Goal: Task Accomplishment & Management: Use online tool/utility

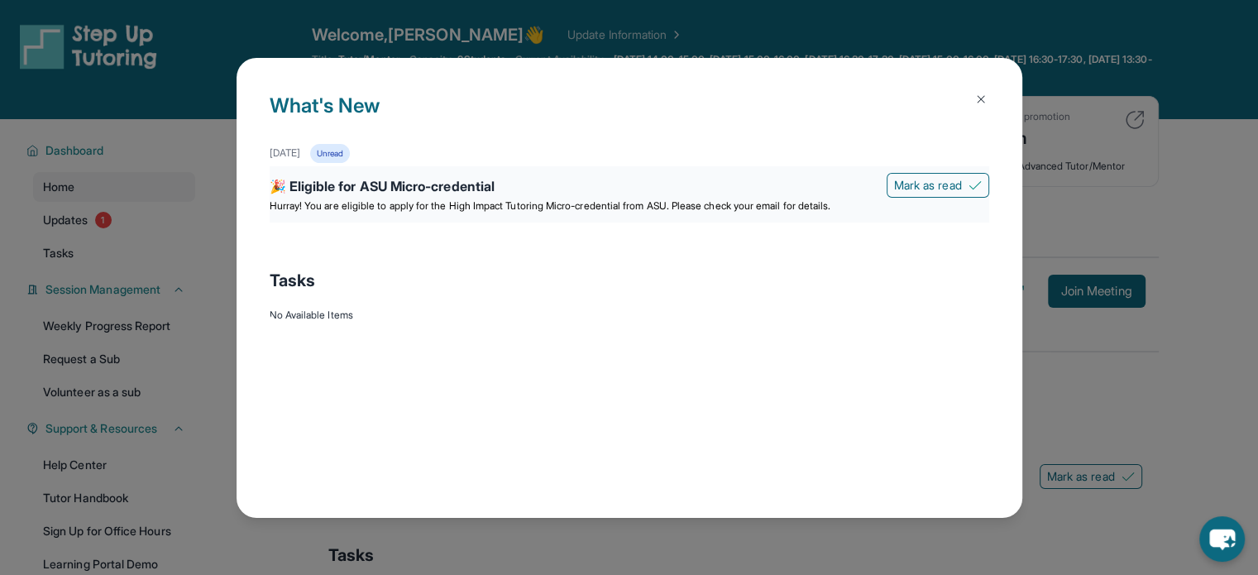
click at [477, 203] on span "Hurray! You are eligible to apply for the High Impact Tutoring Micro-credential…" at bounding box center [551, 205] width 562 height 12
click at [295, 188] on div "🎉 Eligible for ASU Micro-credential" at bounding box center [629, 187] width 719 height 23
click at [377, 199] on span "Hurray! You are eligible to apply for the High Impact Tutoring Micro-credential…" at bounding box center [551, 205] width 562 height 12
click at [979, 99] on img at bounding box center [980, 99] width 13 height 13
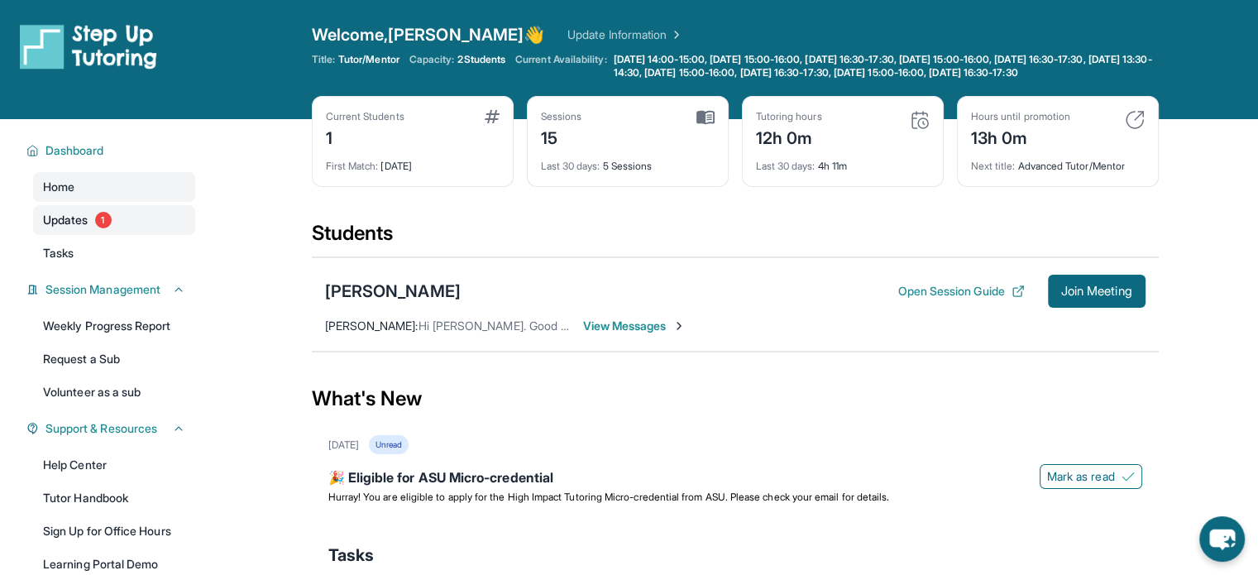
click at [122, 224] on link "Updates 1" at bounding box center [114, 220] width 162 height 30
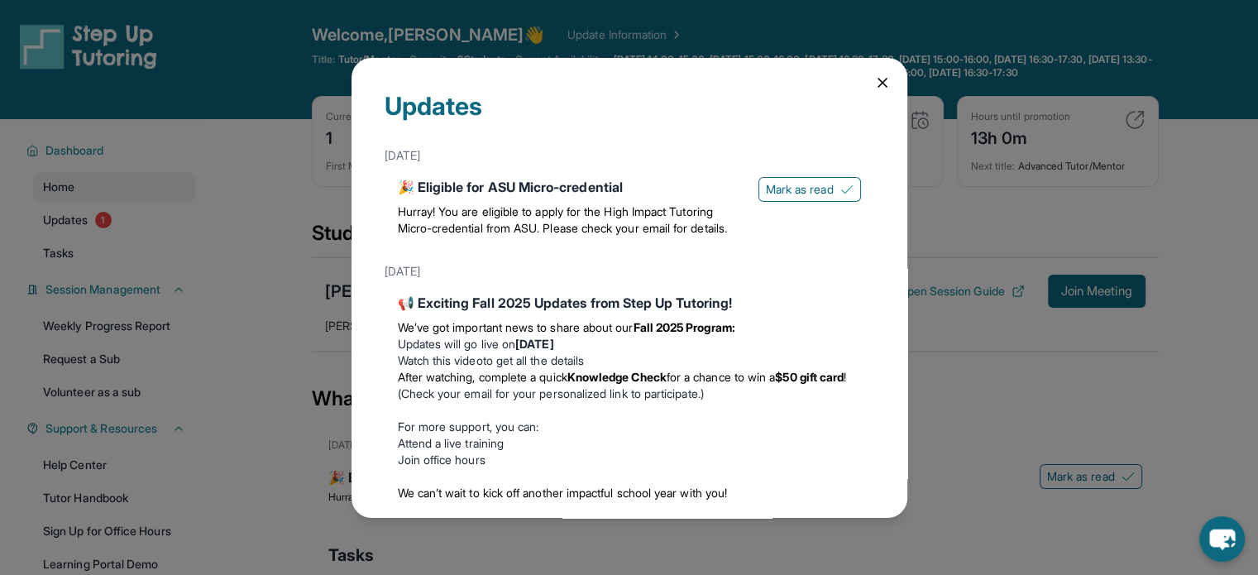
click at [777, 202] on div "🎉 Eligible for ASU Micro-credential Hurray! You are eligible to apply for the H…" at bounding box center [629, 210] width 463 height 66
click at [787, 188] on span "Mark as read" at bounding box center [800, 189] width 68 height 17
click at [859, 83] on div "Updates [DATE] 🎉 Eligible for ASU Micro-credential Hurray! You are eligible to …" at bounding box center [629, 288] width 556 height 460
click at [878, 79] on icon at bounding box center [882, 83] width 8 height 8
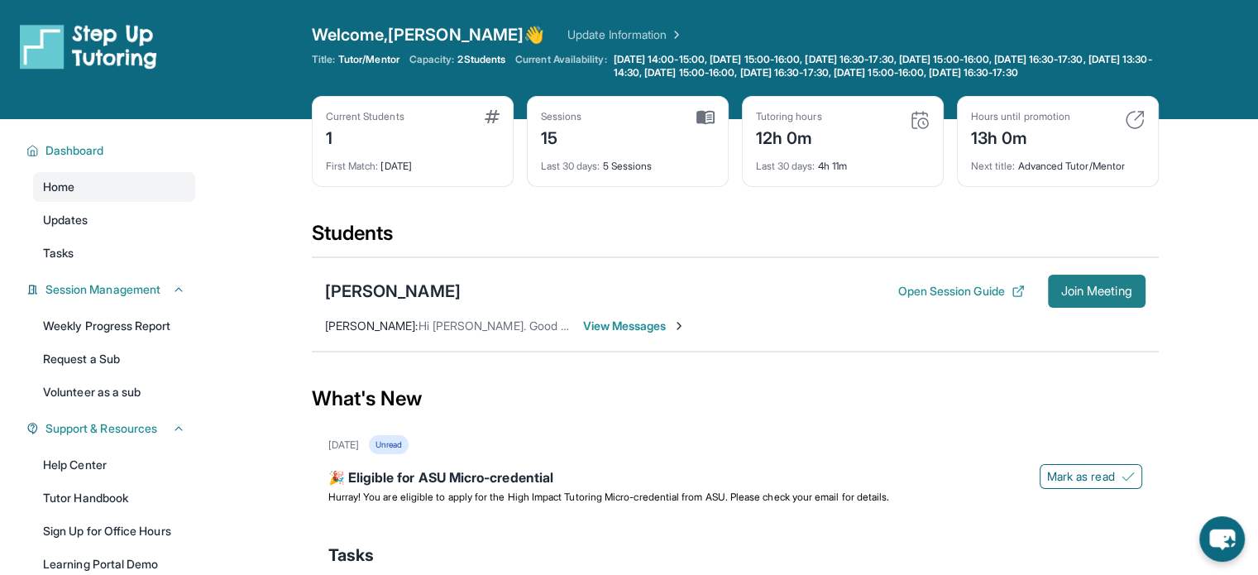
click at [1089, 296] on span "Join Meeting" at bounding box center [1096, 291] width 71 height 10
click at [946, 299] on button "Open Session Guide" at bounding box center [960, 291] width 127 height 17
